Goal: Find specific page/section: Find specific page/section

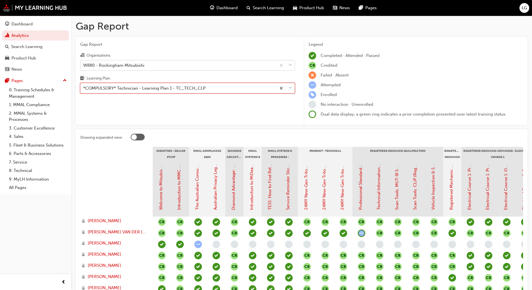
click at [119, 65] on div "W880 - Rockingham Mitsubishi" at bounding box center [113, 65] width 61 height 6
click at [84, 65] on input "Organisations W880 - Rockingham Mitsubishi" at bounding box center [83, 65] width 1 height 5
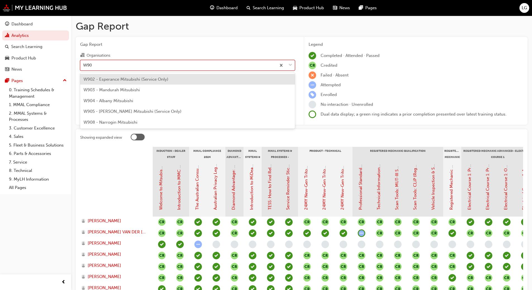
type input "W903"
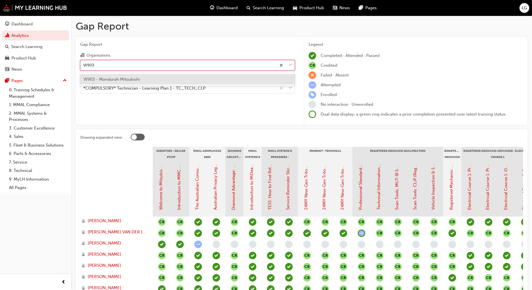
click at [116, 76] on div "W903 - Mandurah Mitsubishi" at bounding box center [187, 79] width 215 height 11
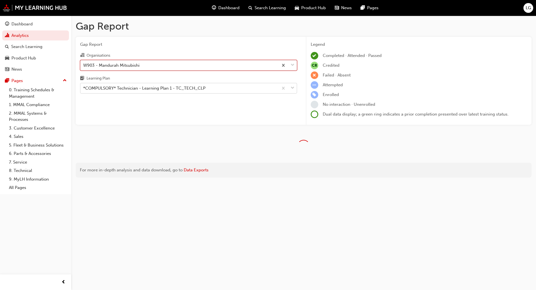
click at [113, 89] on div "*COMPULSORY* Technician - Learning Plan 1 - TC_TECH_CLP" at bounding box center [144, 88] width 122 height 6
click at [84, 89] on input "Learning Plan *COMPULSORY* Technician - Learning Plan 1 - TC_TECH_CLP" at bounding box center [83, 88] width 1 height 5
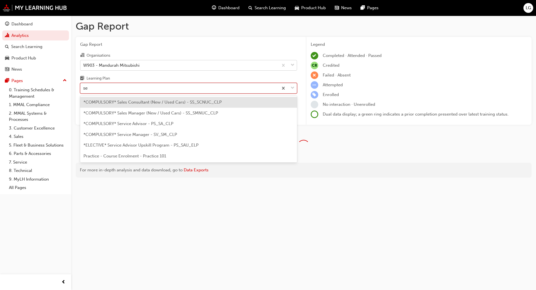
type input "ser"
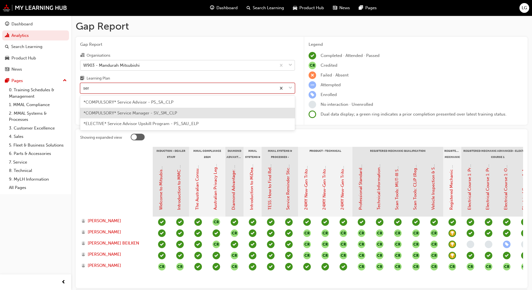
click at [119, 110] on div "*COMPULSORY* Service Manager - SV_SM_CLP" at bounding box center [187, 113] width 215 height 11
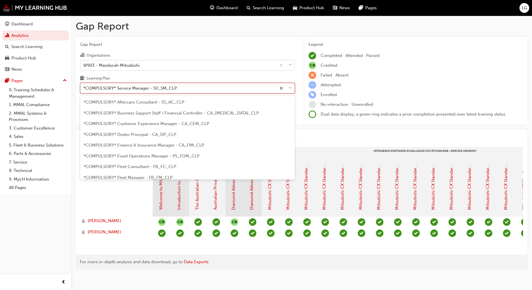
click at [138, 87] on div "*COMPULSORY* Service Manager - SV_SM_CLP" at bounding box center [130, 88] width 94 height 6
click at [84, 87] on input "Learning Plan option *COMPULSORY* Service Manager - SV_SM_CLP, selected. option…" at bounding box center [83, 88] width 1 height 5
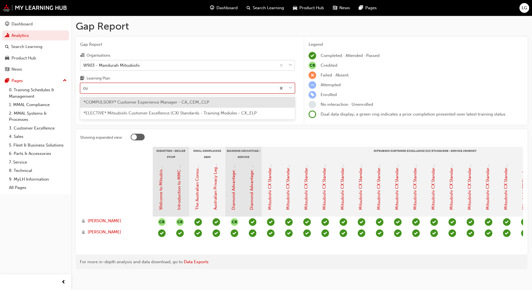
type input "c"
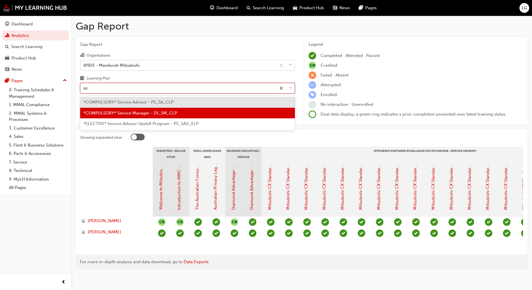
type input "s"
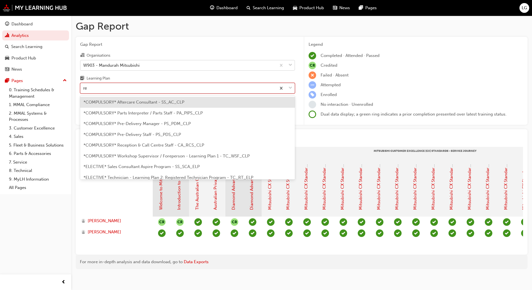
type input "rec"
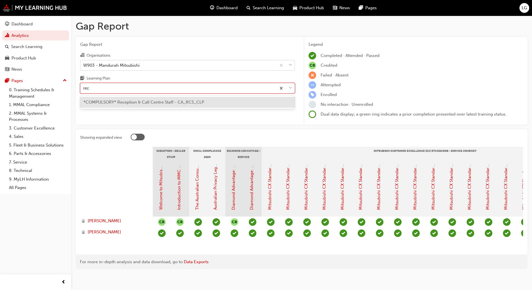
click at [111, 102] on span "*COMPULSORY* Reception & Call Centre Staff - CA_RCS_CLP" at bounding box center [143, 102] width 121 height 5
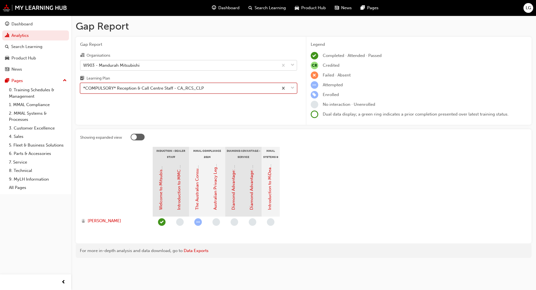
click at [107, 87] on div "*COMPULSORY* Reception & Call Centre Staff - CA_RCS_CLP" at bounding box center [143, 88] width 121 height 6
click at [84, 87] on input "Learning Plan option *COMPULSORY* Reception & Call Centre Staff - CA_RCS_CLP, s…" at bounding box center [83, 88] width 1 height 5
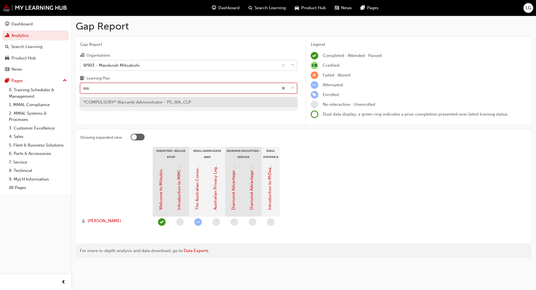
type input "warr"
click at [110, 106] on div "*COMPULSORY* Warranty Administrator - PS_WA_CLP" at bounding box center [188, 102] width 217 height 11
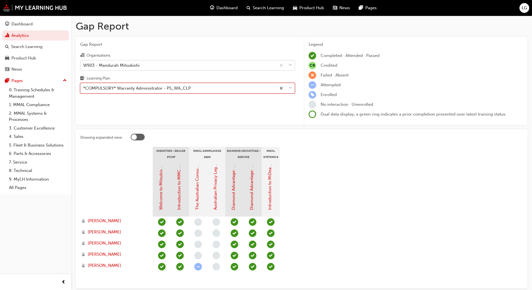
click at [118, 89] on div "*COMPULSORY* Warranty Administrator - PS_WA_CLP" at bounding box center [137, 88] width 108 height 6
click at [84, 89] on input "Learning Plan option *COMPULSORY* Warranty Administrator - PS_WA_CLP, selected.…" at bounding box center [83, 88] width 1 height 5
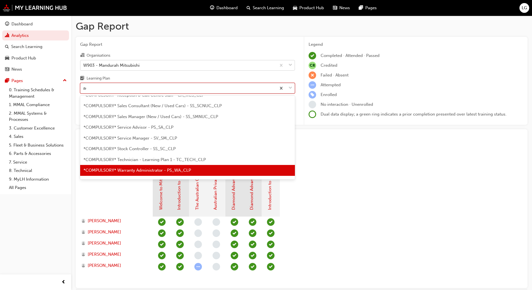
scroll to position [18, 0]
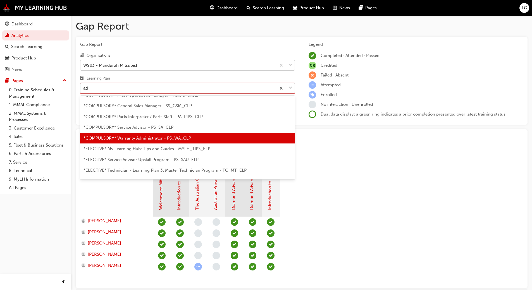
type input "adv"
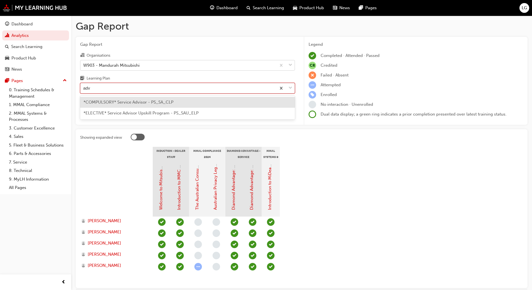
scroll to position [0, 0]
click at [121, 102] on span "*COMPULSORY* Service Advisor - PS_SA_CLP" at bounding box center [128, 102] width 90 height 5
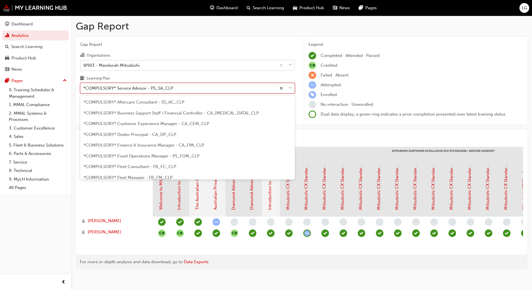
click at [94, 89] on div "*COMPULSORY* Service Advisor - PS_SA_CLP" at bounding box center [128, 88] width 90 height 6
click at [84, 89] on input "Learning Plan option *COMPULSORY* Service Advisor - PS_SA_CLP, selected. option…" at bounding box center [83, 88] width 1 height 5
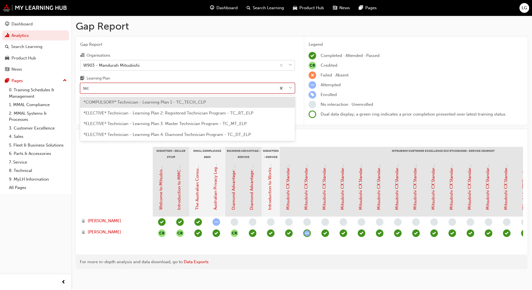
type input "tech"
click at [97, 101] on span "*COMPULSORY* Technician - Learning Plan 1 - TC_TECH_CLP" at bounding box center [144, 102] width 122 height 5
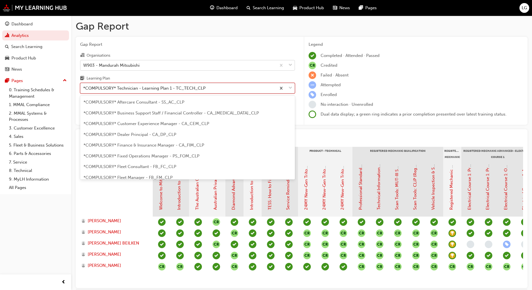
click at [112, 89] on div "*COMPULSORY* Technician - Learning Plan 1 - TC_TECH_CLP" at bounding box center [144, 88] width 122 height 6
click at [84, 89] on input "Learning Plan option *COMPULSORY* Technician - Learning Plan 1 - TC_TECH_CLP, s…" at bounding box center [83, 88] width 1 height 5
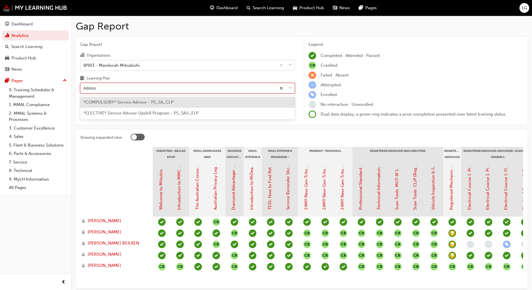
type input "Advisor"
click at [111, 101] on span "*COMPULSORY* Service Advisor - PS_SA_CLP" at bounding box center [128, 102] width 90 height 5
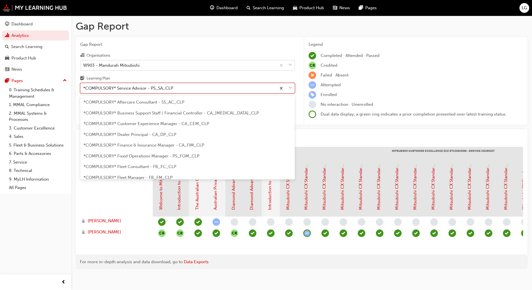
click at [118, 89] on div "*COMPULSORY* Service Advisor - PS_SA_CLP" at bounding box center [128, 88] width 90 height 6
click at [84, 89] on input "Learning Plan option *COMPULSORY* Service Advisor - PS_SA_CLP, selected. option…" at bounding box center [83, 88] width 1 height 5
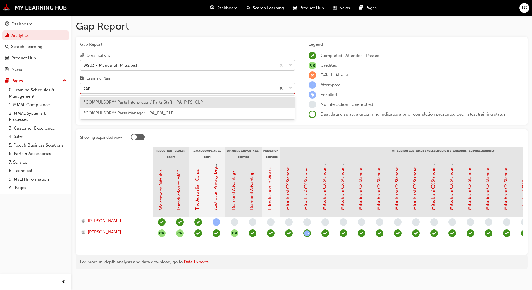
type input "parts"
click at [116, 102] on span "*COMPULSORY* Parts Interpreter / Parts Staff - PA_PIPS_CLP" at bounding box center [142, 102] width 119 height 5
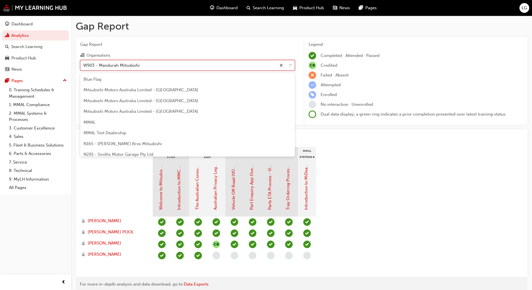
click at [113, 66] on div "W903 - Mandurah Mitsubishi" at bounding box center [111, 65] width 56 height 6
click at [84, 66] on input "Organisations option W903 - Mandurah Mitsubishi, selected. option W903 - Mandur…" at bounding box center [83, 65] width 1 height 5
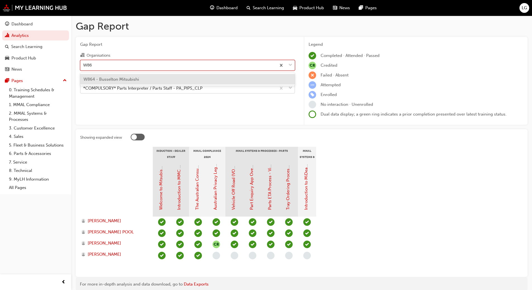
type input "W864"
click at [112, 79] on span "W864 - Busselton Mitsubishi" at bounding box center [111, 79] width 56 height 5
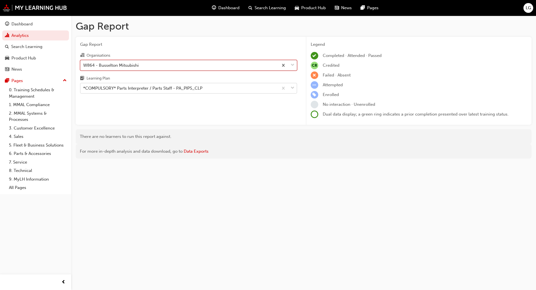
click at [110, 91] on div "*COMPULSORY* Parts Interpreter / Parts Staff - PA_PIPS_CLP" at bounding box center [142, 88] width 119 height 6
click at [84, 90] on input "Learning Plan *COMPULSORY* Parts Interpreter / Parts Staff - PA_PIPS_CLP" at bounding box center [83, 88] width 1 height 5
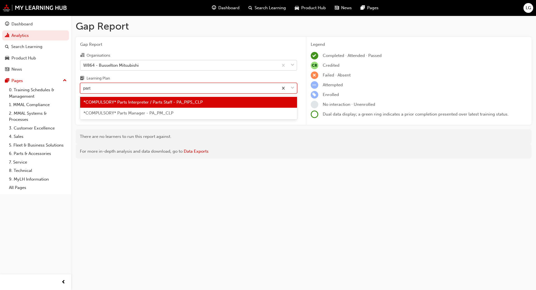
type input "parts"
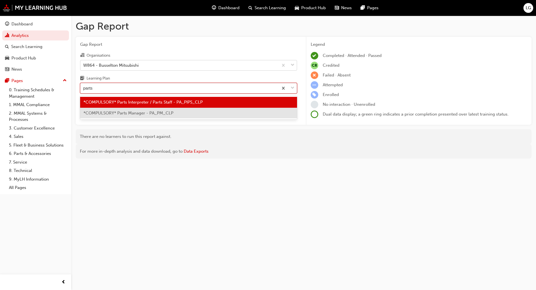
click at [112, 111] on span "*COMPULSORY* Parts Manager - PA_PM_CLP" at bounding box center [128, 113] width 90 height 5
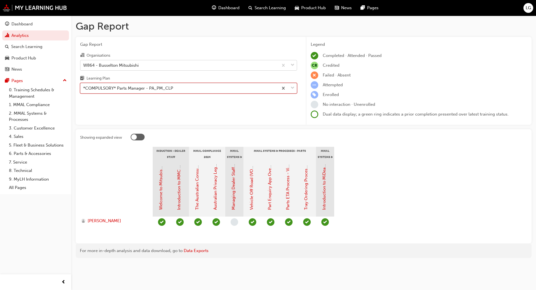
click at [106, 88] on div "*COMPULSORY* Parts Manager - PA_PM_CLP" at bounding box center [128, 88] width 90 height 6
click at [84, 88] on input "Learning Plan option *COMPULSORY* Parts Manager - PA_PM_CLP, selected. 0 result…" at bounding box center [83, 88] width 1 height 5
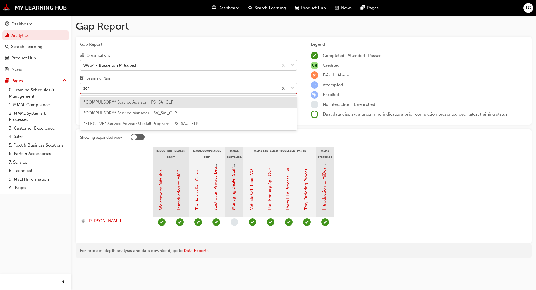
type input "serv"
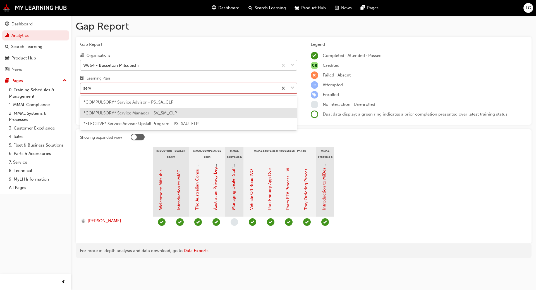
click at [109, 111] on span "*COMPULSORY* Service Manager - SV_SM_CLP" at bounding box center [130, 113] width 94 height 5
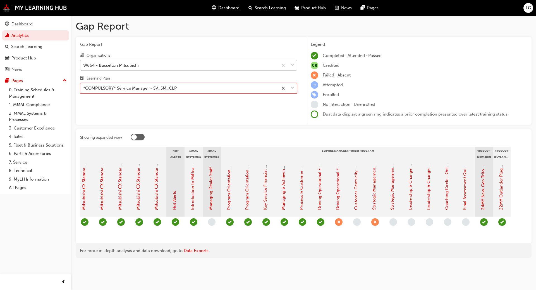
scroll to position [0, 424]
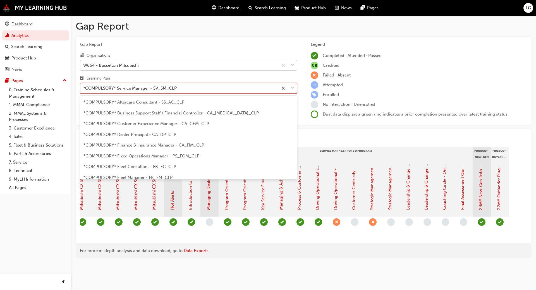
click at [103, 87] on div "*COMPULSORY* Service Manager - SV_SM_CLP" at bounding box center [130, 88] width 94 height 6
click at [84, 87] on input "Learning Plan option *COMPULSORY* Service Manager - SV_SM_CLP, selected. option…" at bounding box center [83, 88] width 1 height 5
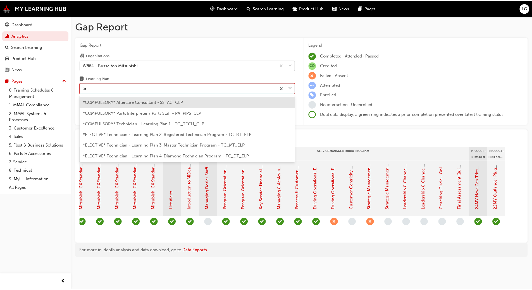
scroll to position [0, 0]
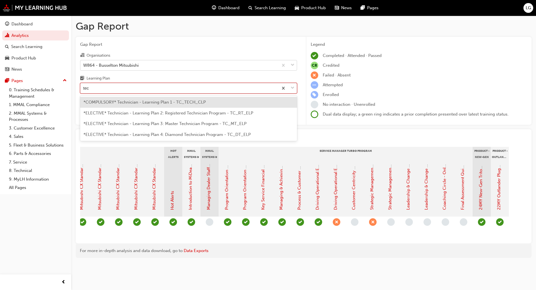
type input "tech"
click at [109, 101] on span "*COMPULSORY* Technician - Learning Plan 1 - TC_TECH_CLP" at bounding box center [144, 102] width 122 height 5
